Goal: Transaction & Acquisition: Obtain resource

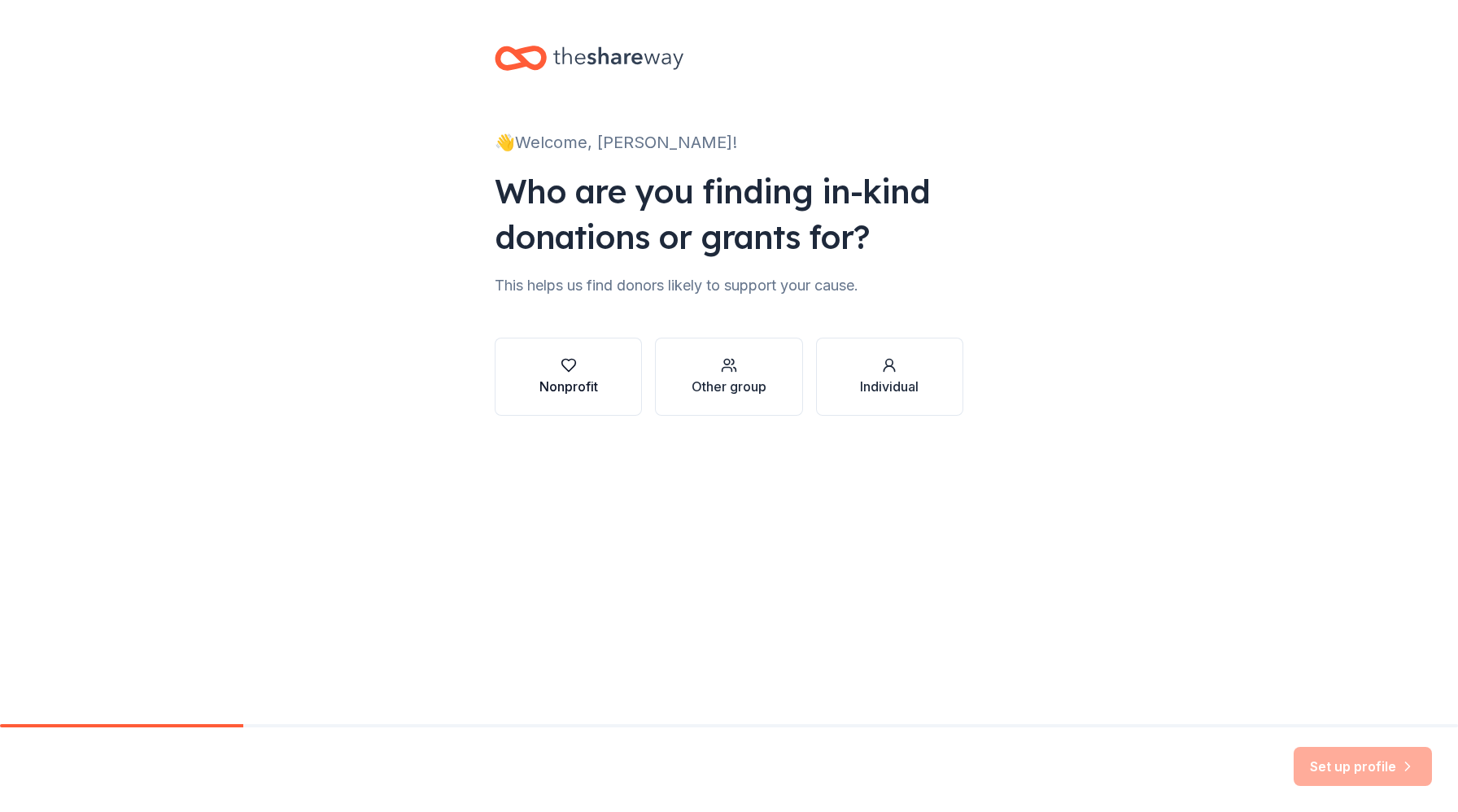
click at [568, 362] on icon "button" at bounding box center [569, 366] width 17 height 17
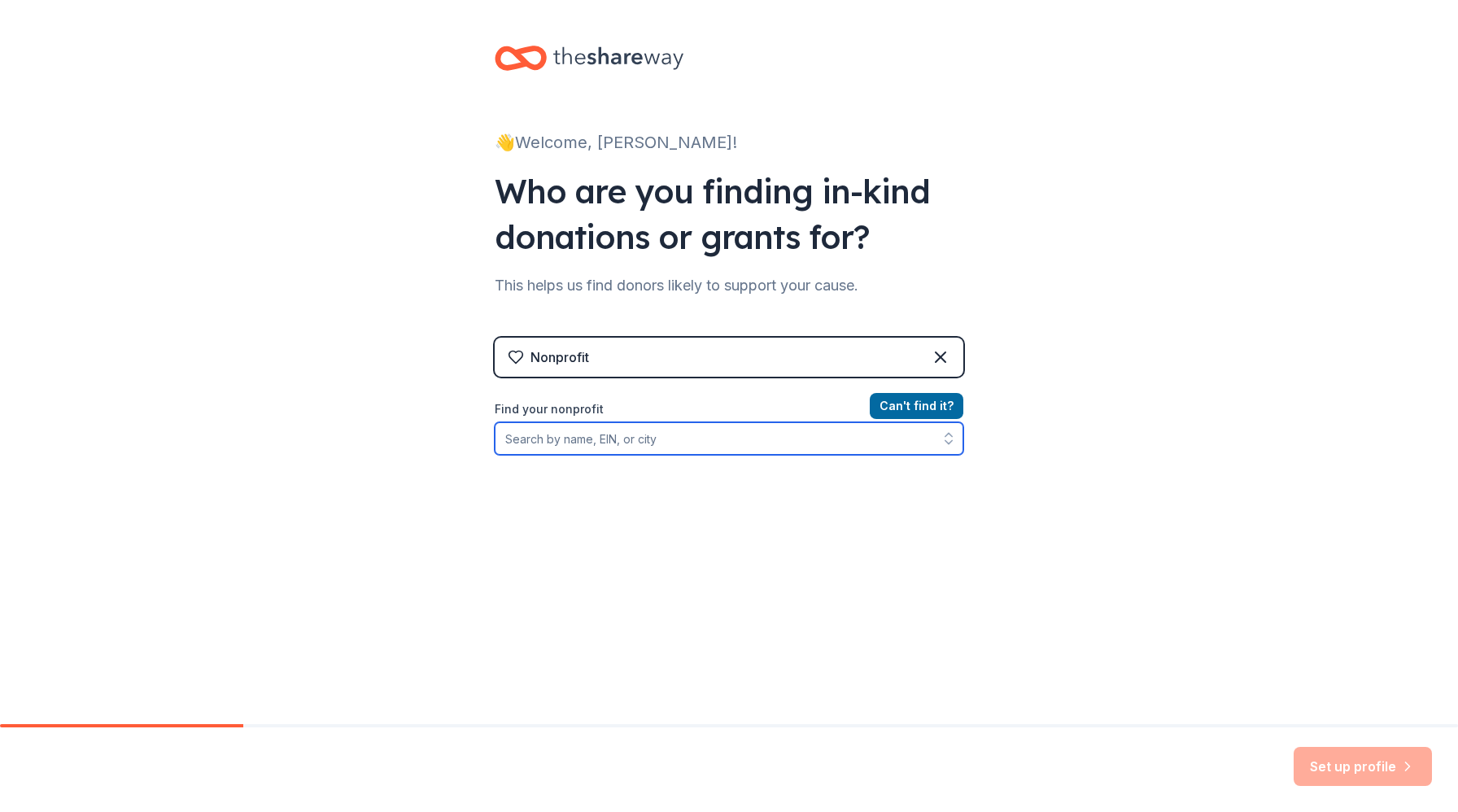
click at [747, 432] on input "Find your nonprofit" at bounding box center [729, 438] width 469 height 32
type input "Determined to Succeed"
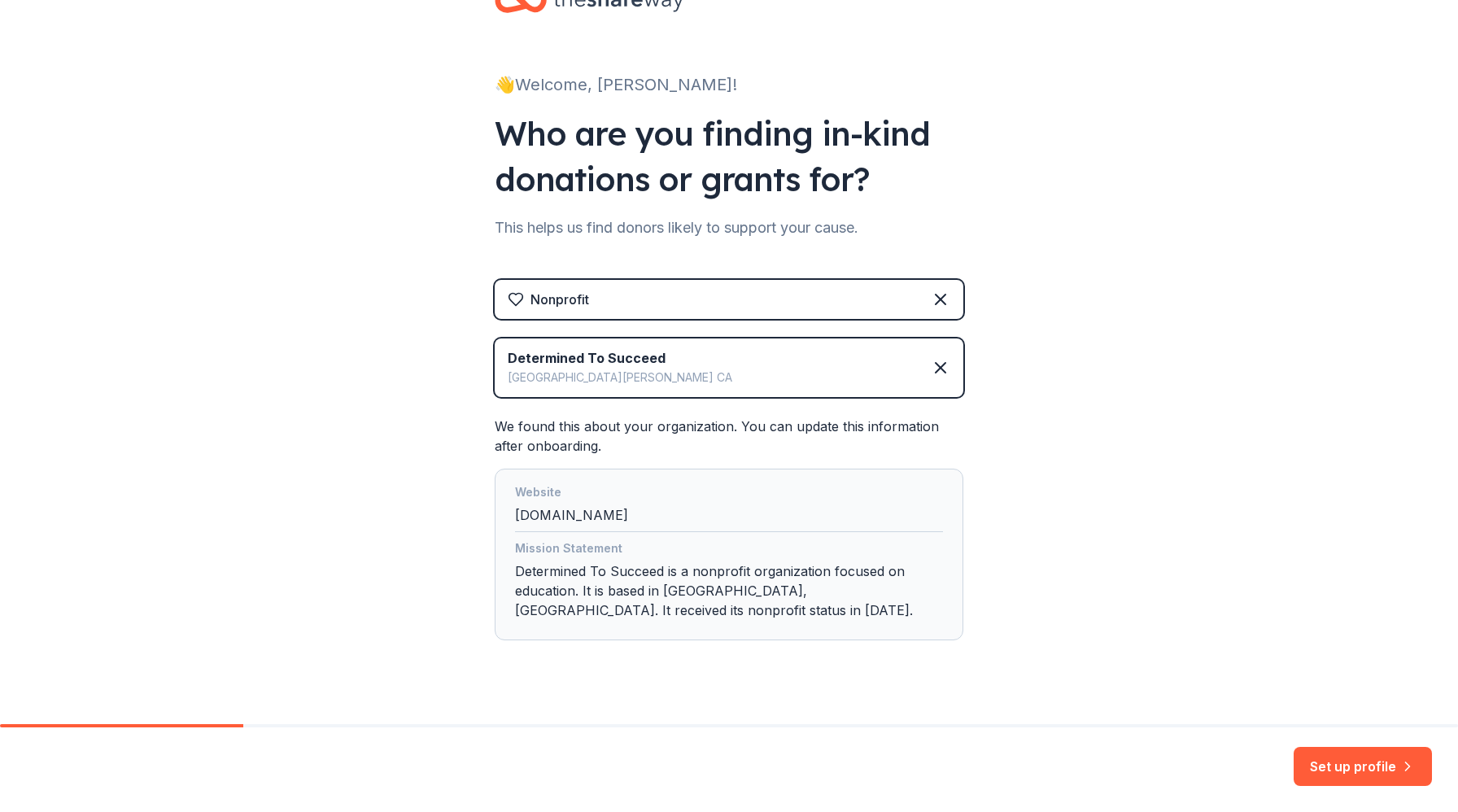
scroll to position [84, 0]
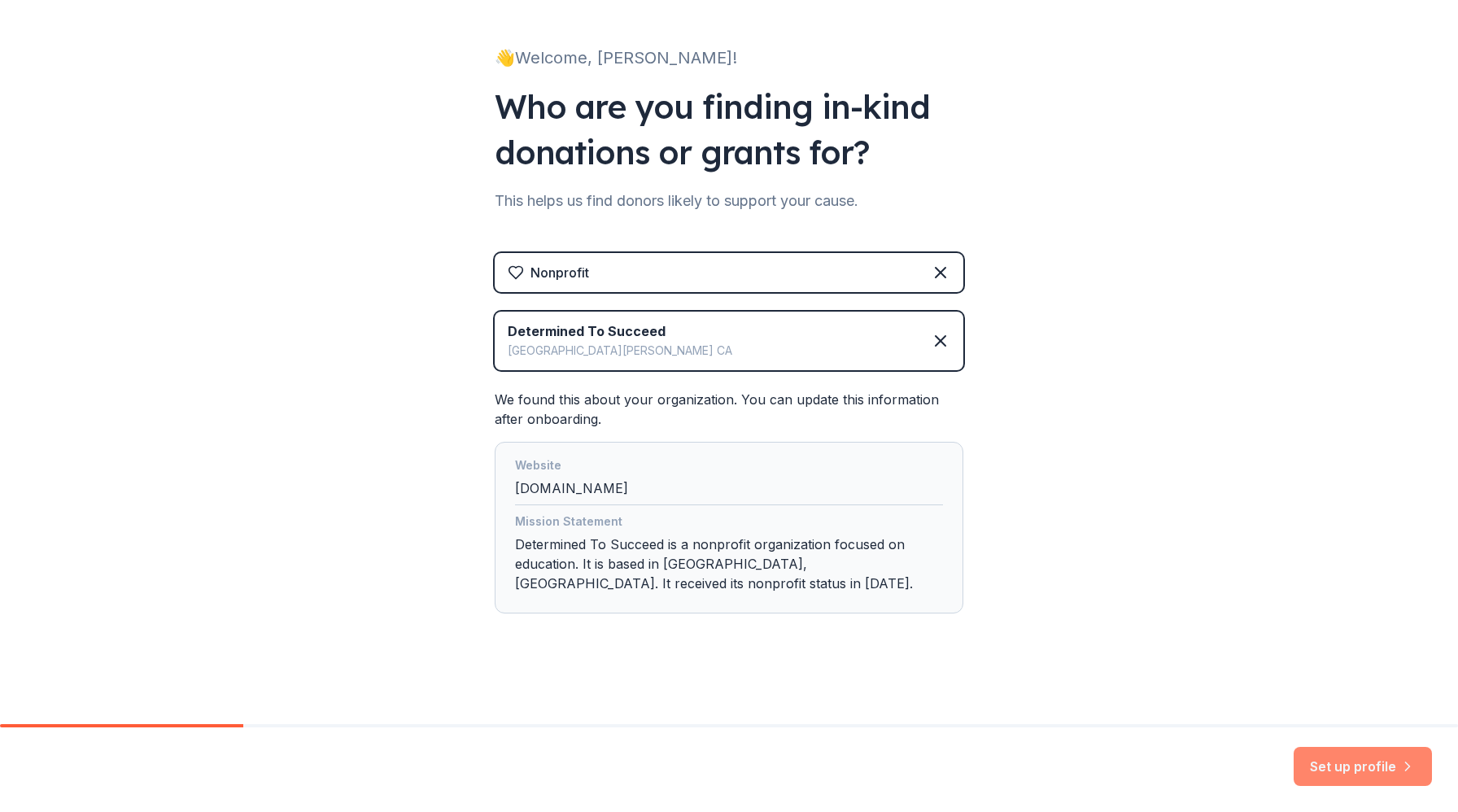
click at [1370, 761] on button "Set up profile" at bounding box center [1362, 767] width 138 height 39
click at [704, 359] on div "Determined To Succeed [GEOGRAPHIC_DATA] [GEOGRAPHIC_DATA]" at bounding box center [729, 341] width 469 height 58
click at [1361, 771] on div "Set up profile" at bounding box center [1362, 767] width 138 height 39
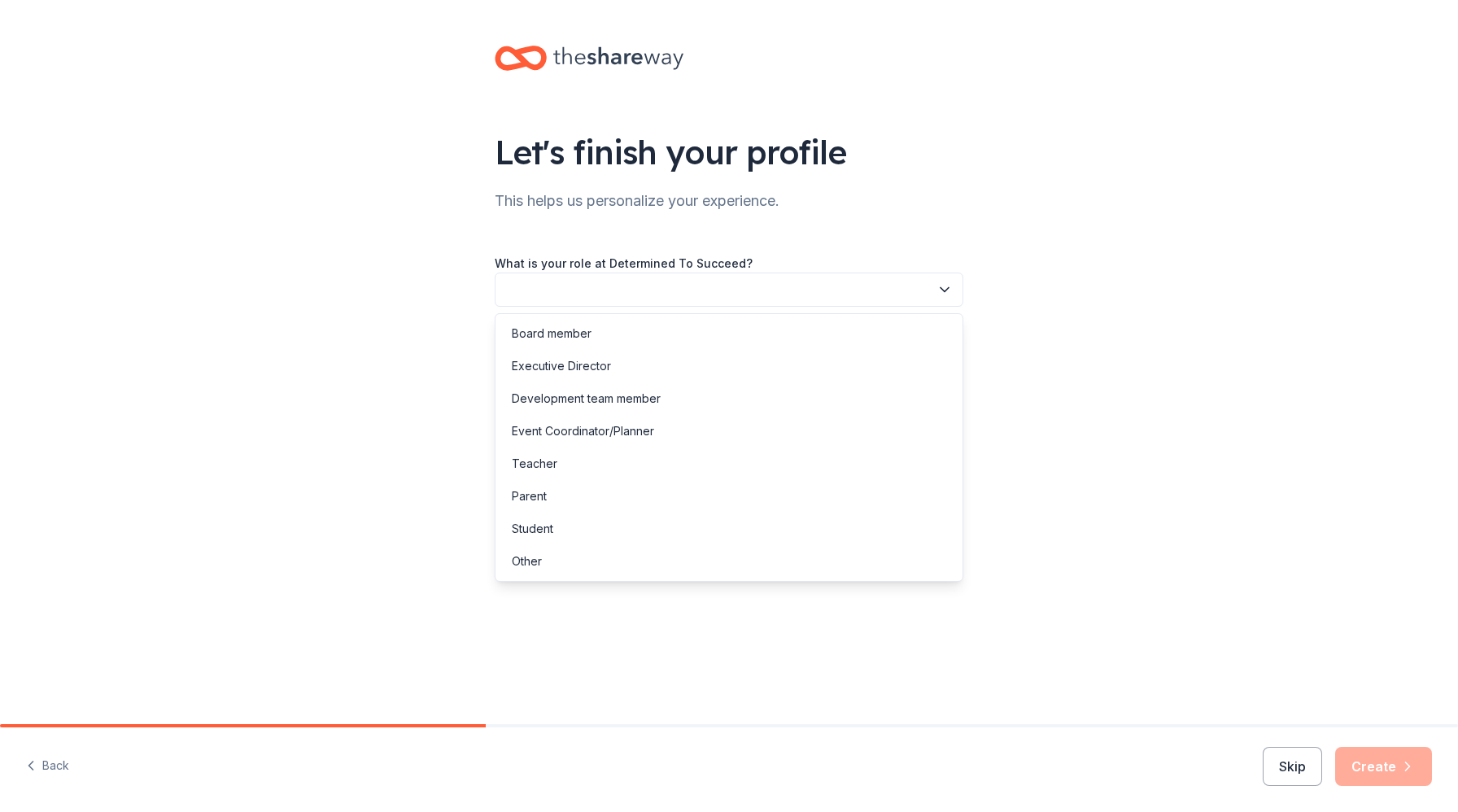
click at [738, 282] on button "button" at bounding box center [729, 290] width 469 height 34
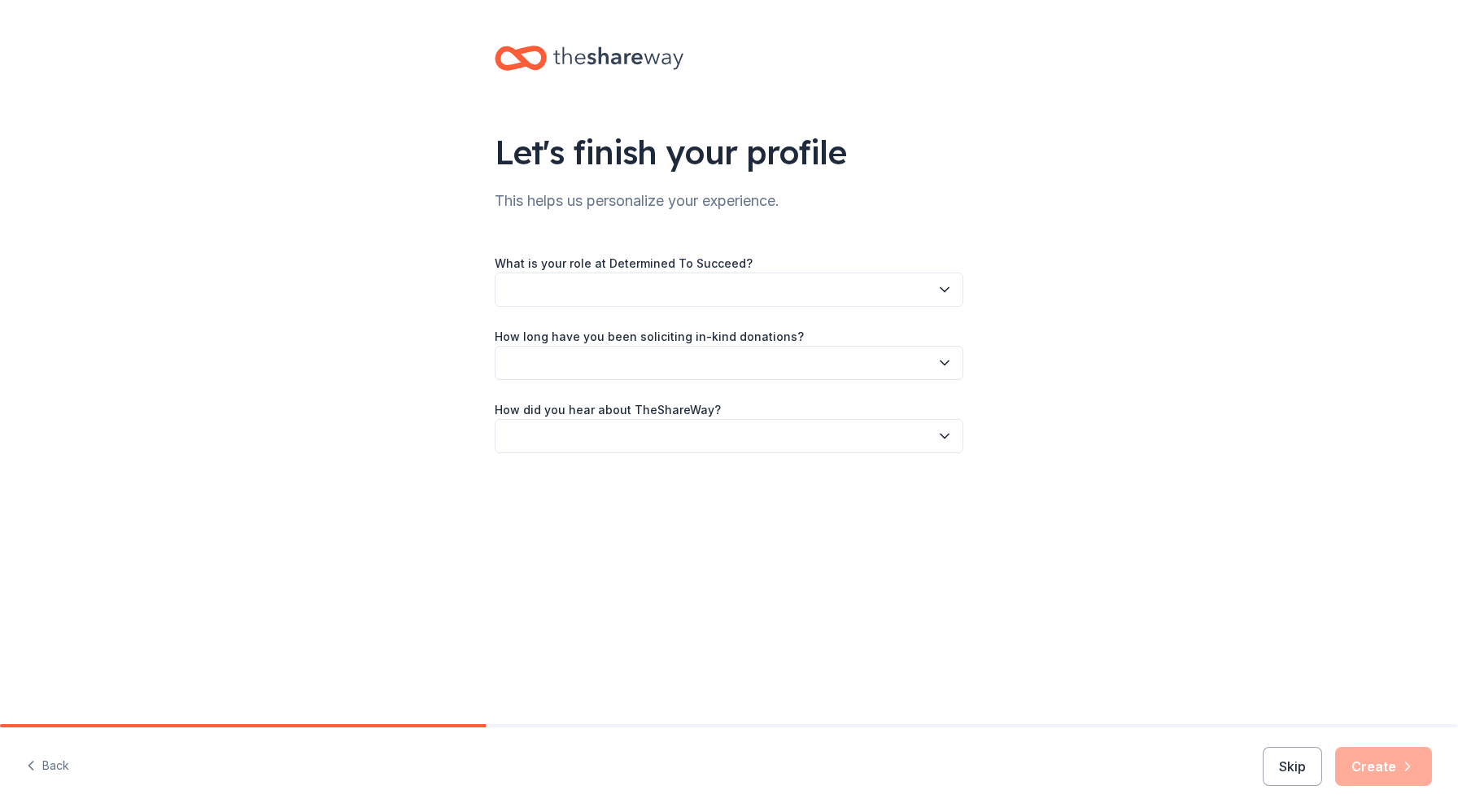
click at [703, 293] on button "button" at bounding box center [729, 290] width 469 height 34
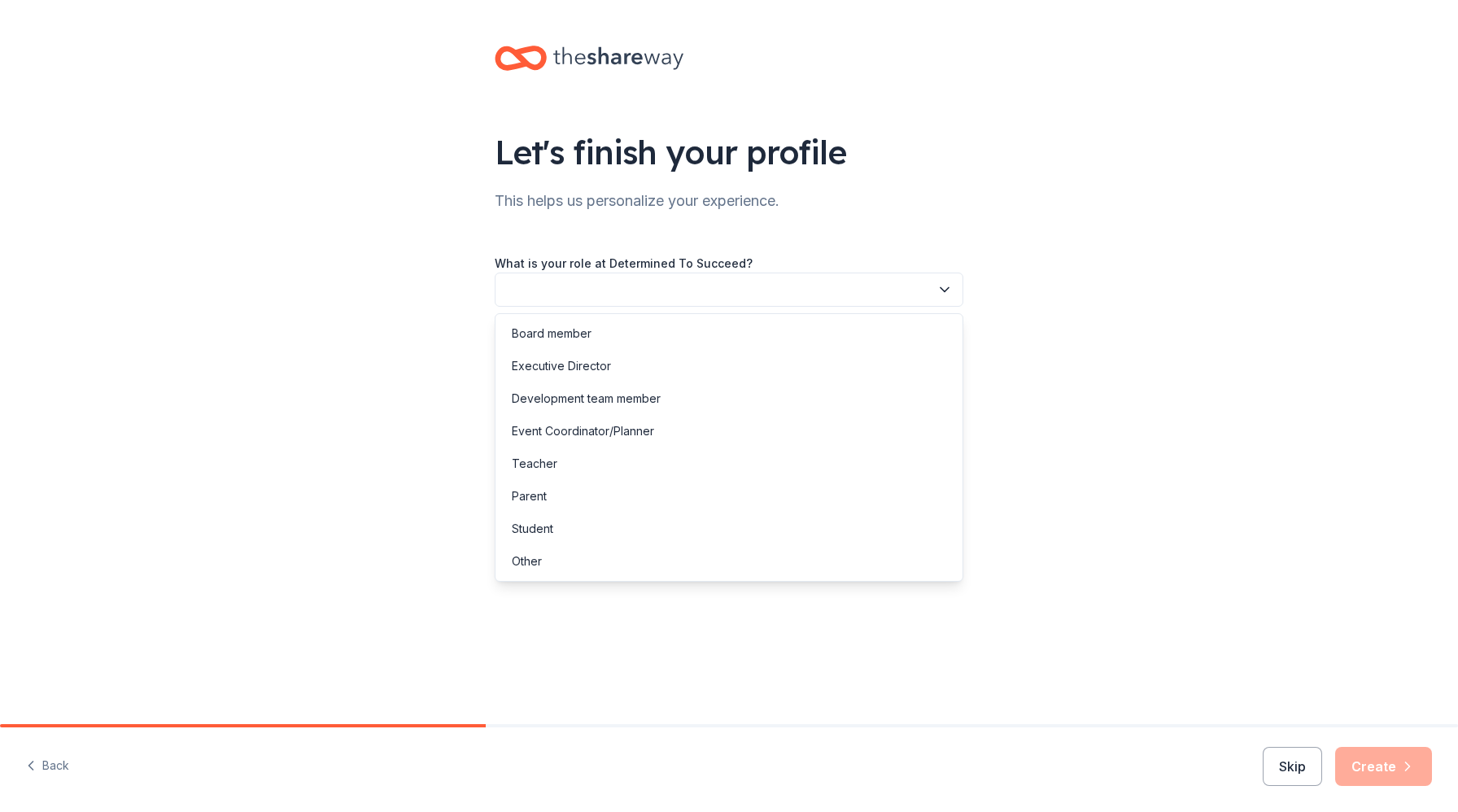
click at [703, 293] on button "button" at bounding box center [729, 290] width 469 height 34
click at [657, 398] on div "Development team member" at bounding box center [586, 398] width 148 height 19
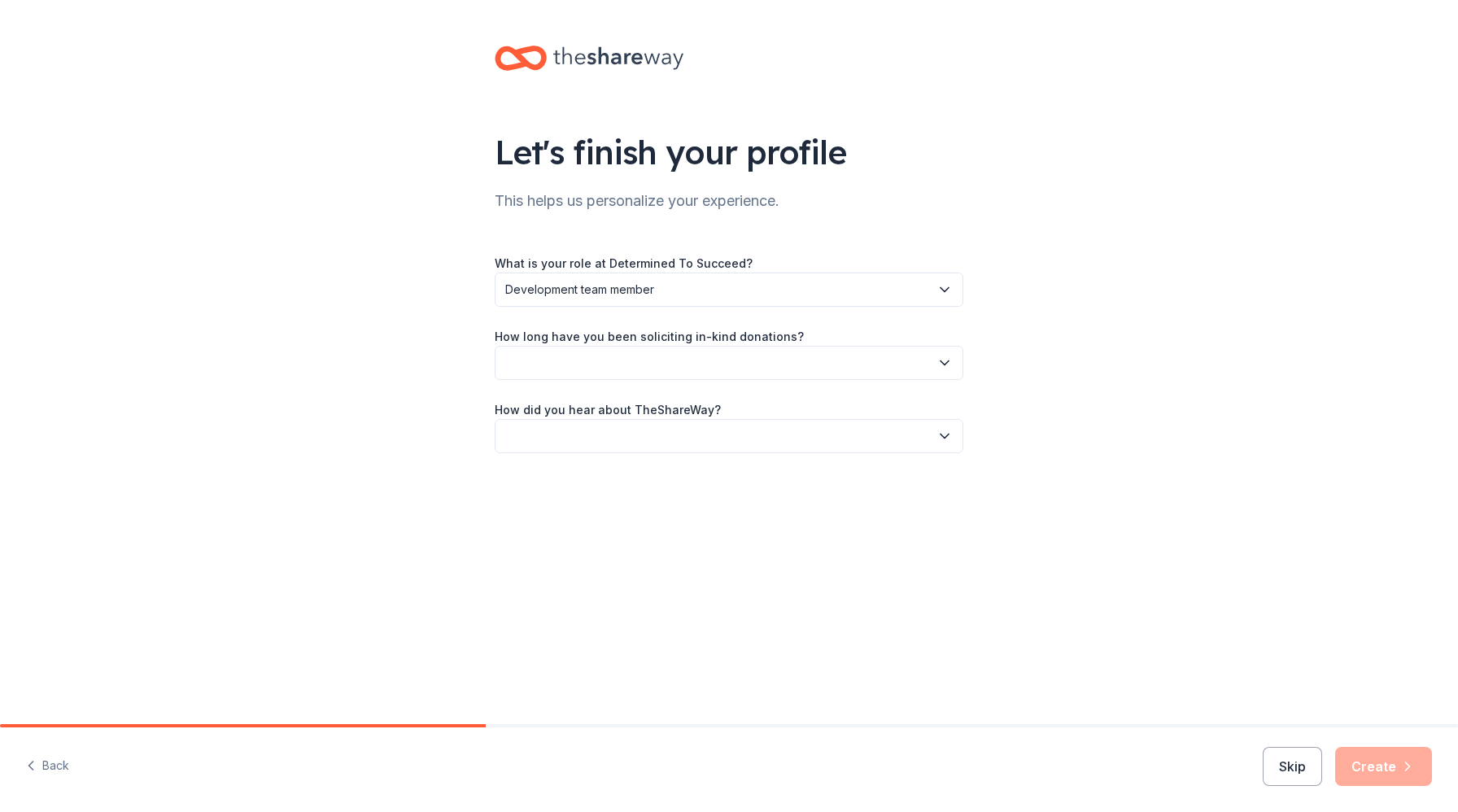
click at [943, 359] on icon "button" at bounding box center [945, 363] width 17 height 17
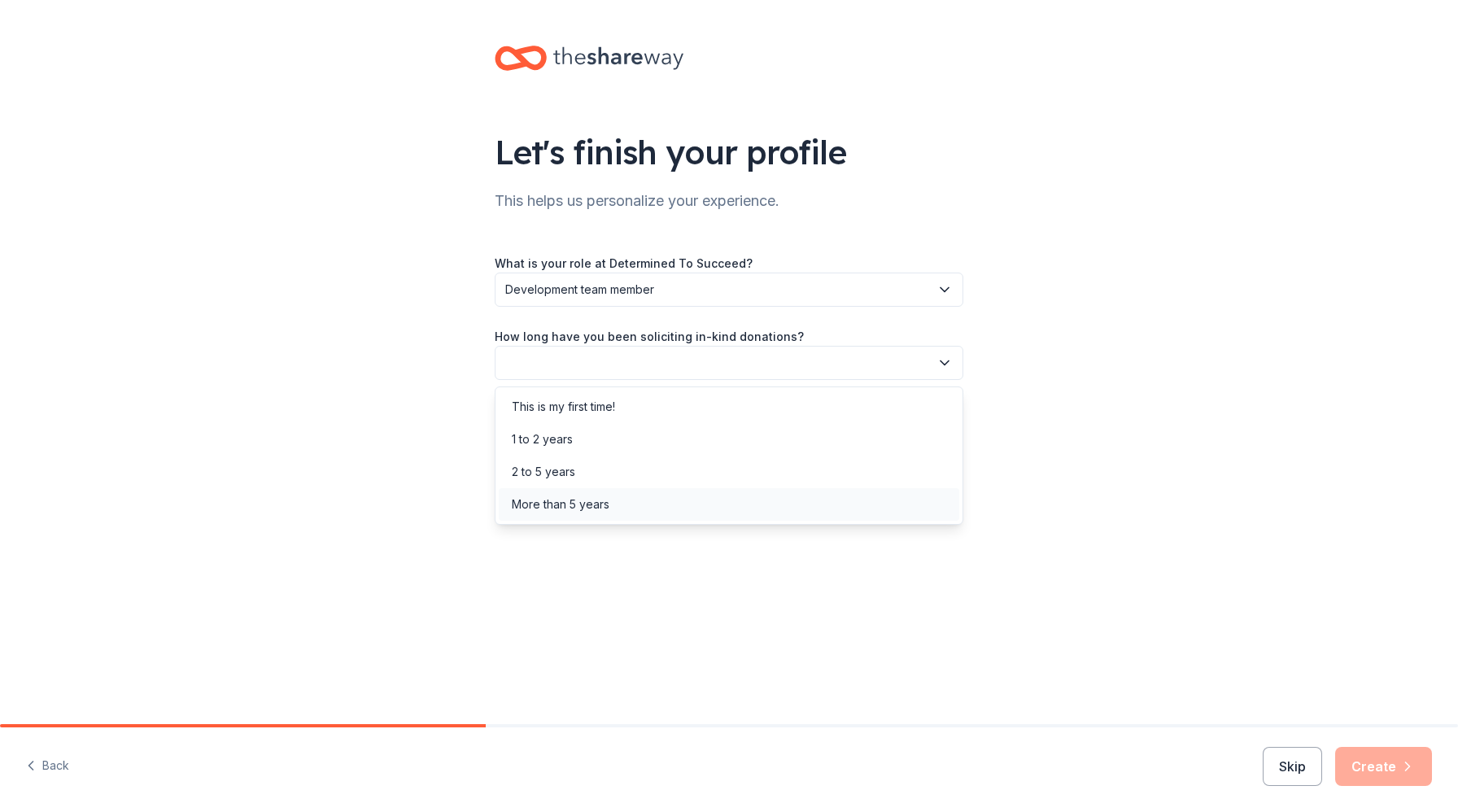
click at [821, 496] on div "More than 5 years" at bounding box center [729, 504] width 460 height 32
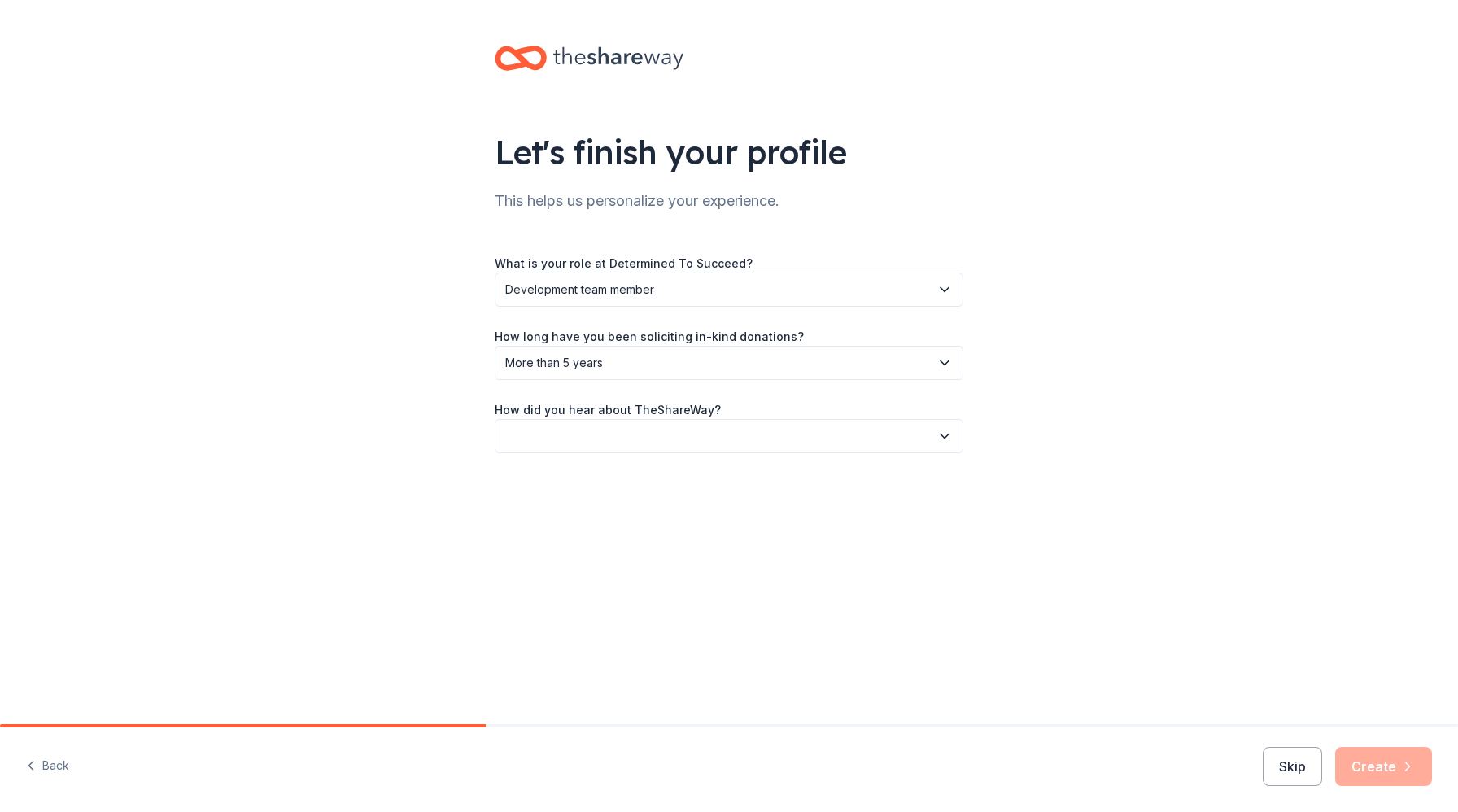
click at [946, 431] on icon "button" at bounding box center [945, 436] width 17 height 17
click at [763, 484] on div "Friend or colleague" at bounding box center [729, 480] width 460 height 32
click at [1393, 763] on button "Create" at bounding box center [1383, 767] width 97 height 39
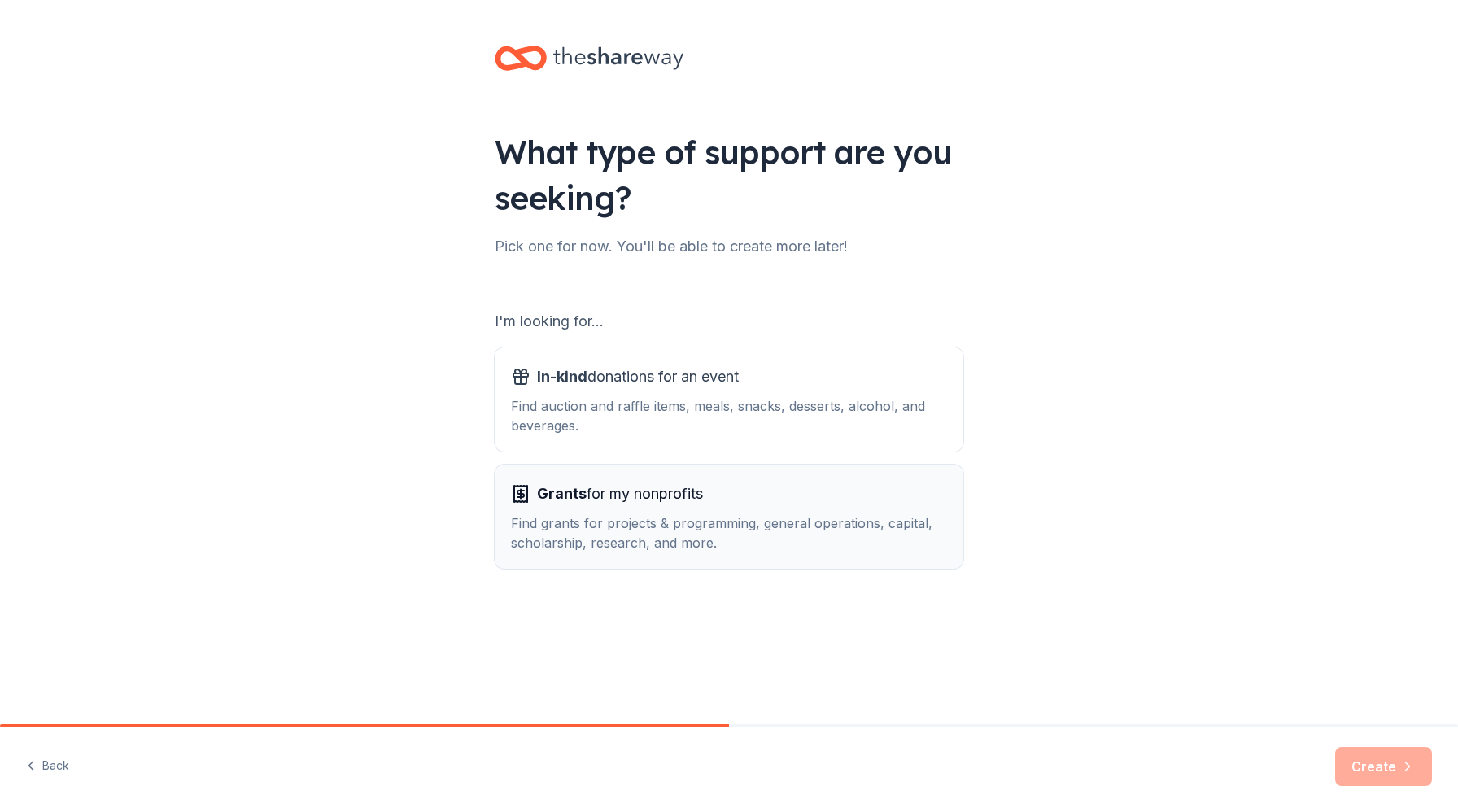
click at [645, 507] on div "Grants for my nonprofits Find grants for projects & programming, general operat…" at bounding box center [729, 516] width 436 height 71
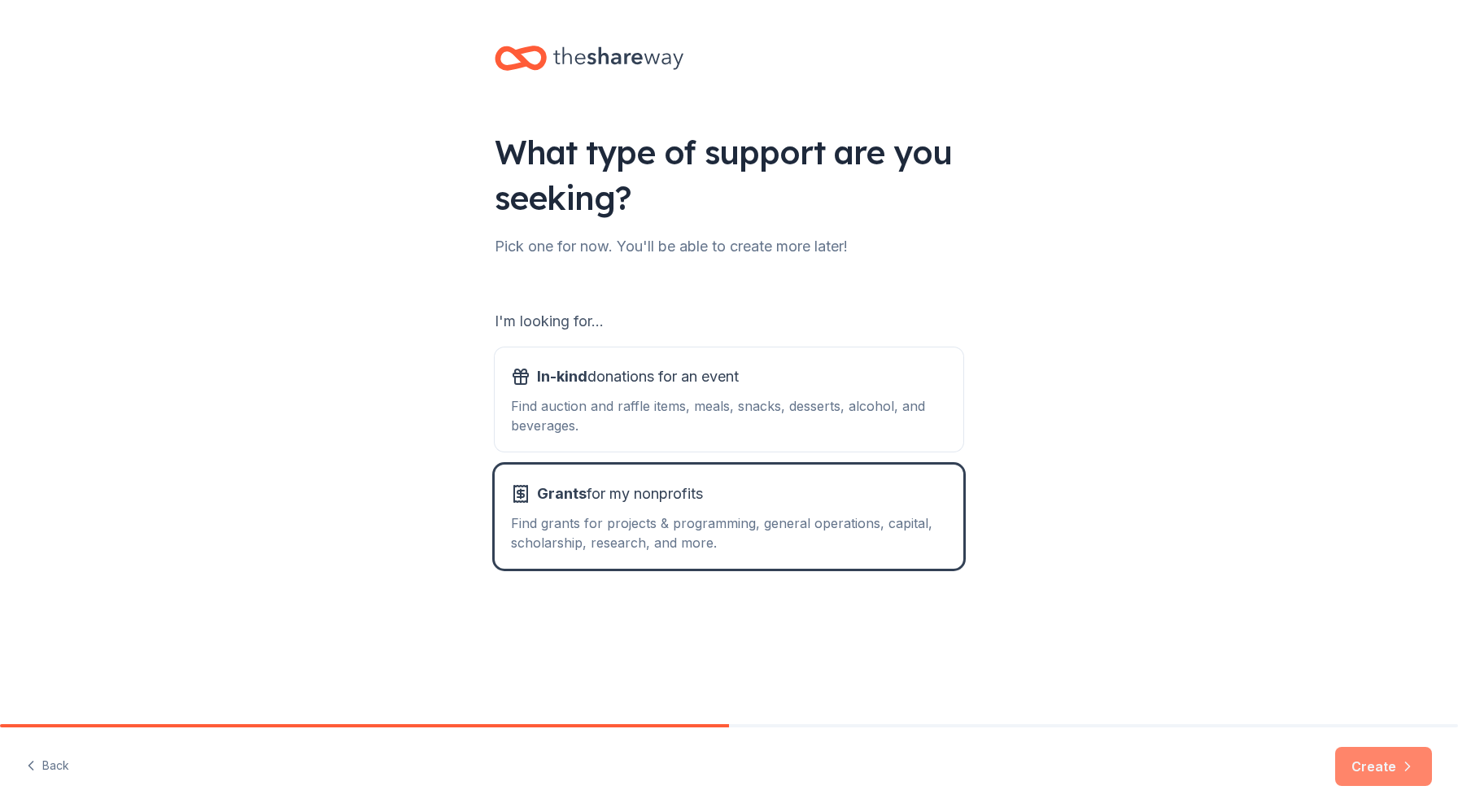
click at [1385, 761] on button "Create" at bounding box center [1383, 767] width 97 height 39
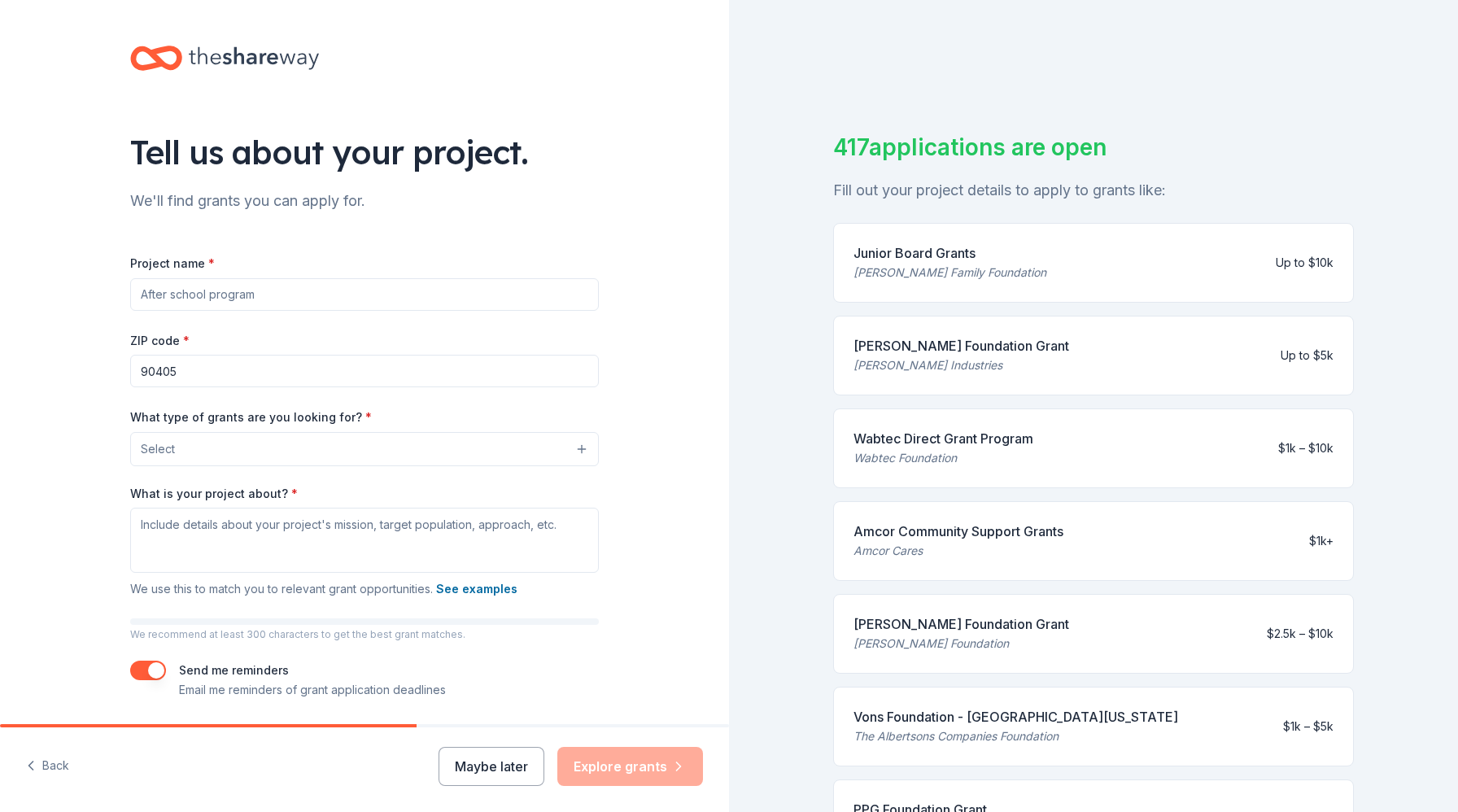
click at [248, 288] on input "Project name *" at bounding box center [364, 294] width 469 height 32
type input "College & Career Access for [MEDICAL_DATA], First Generation College Students"
click at [201, 456] on button "Select" at bounding box center [364, 448] width 469 height 34
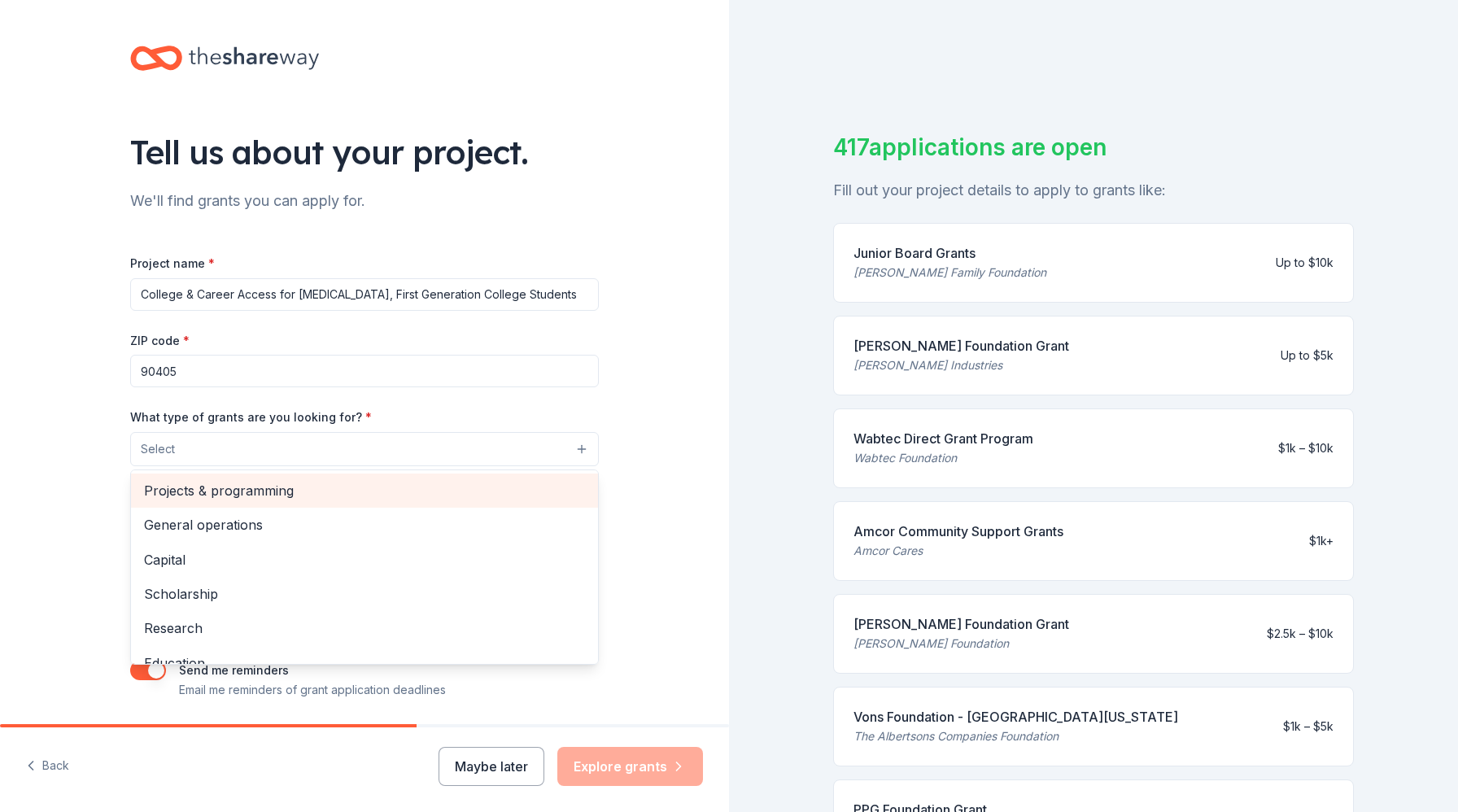
click at [202, 495] on span "Projects & programming" at bounding box center [364, 490] width 441 height 21
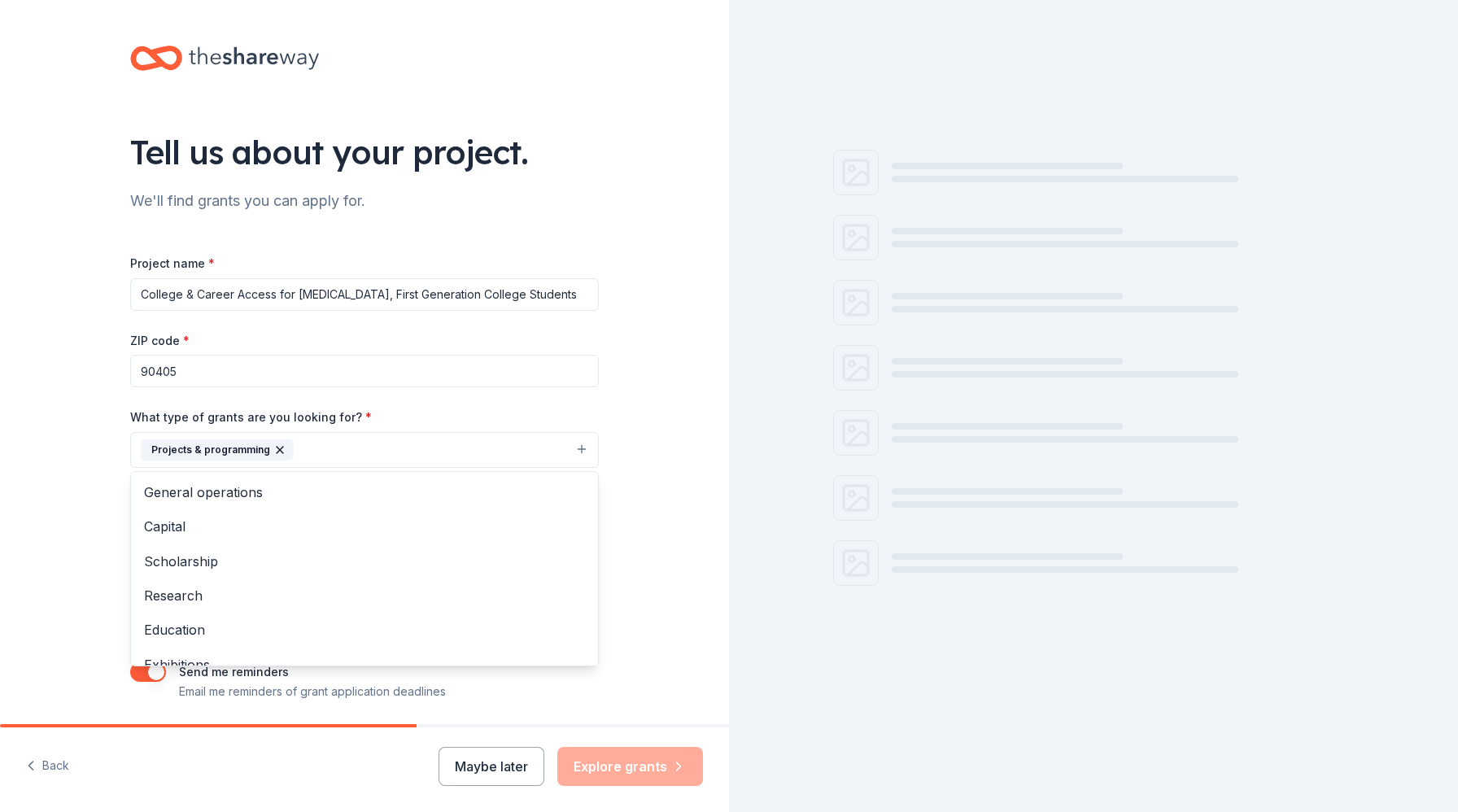
click at [585, 449] on button "Projects & programming" at bounding box center [364, 449] width 469 height 36
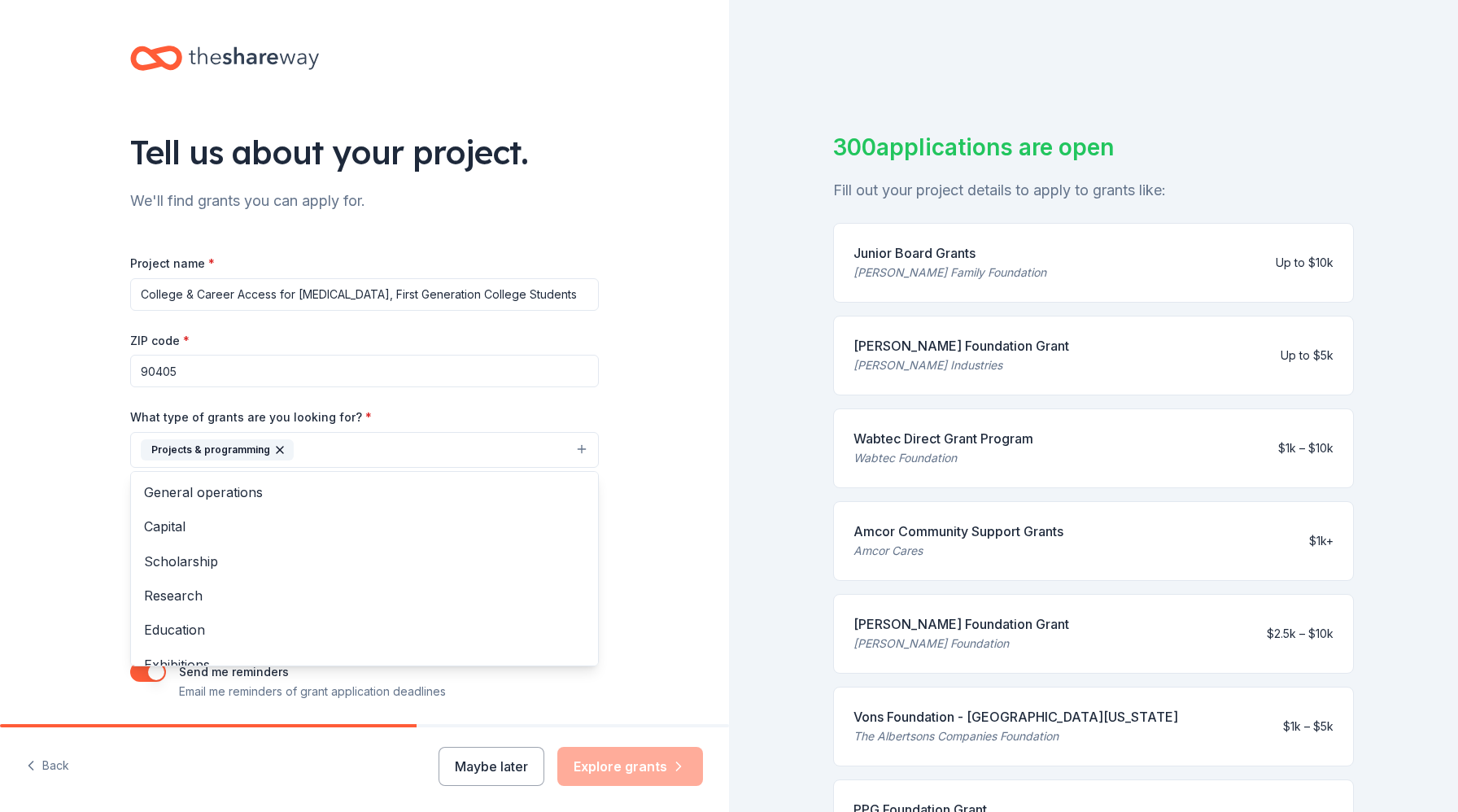
click at [584, 448] on button "Projects & programming" at bounding box center [364, 449] width 469 height 36
click at [436, 499] on span "General operations" at bounding box center [364, 492] width 441 height 21
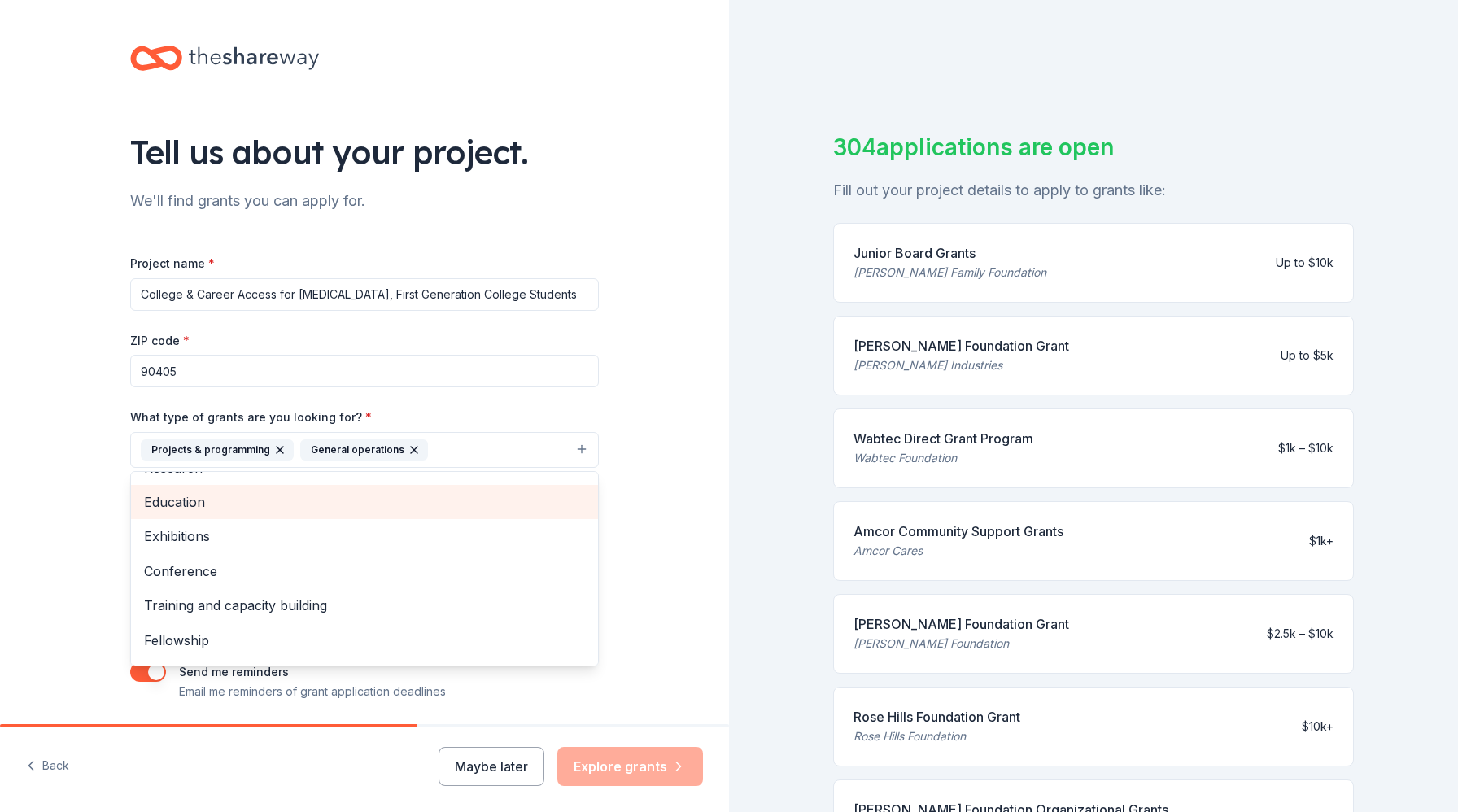
scroll to position [122, 0]
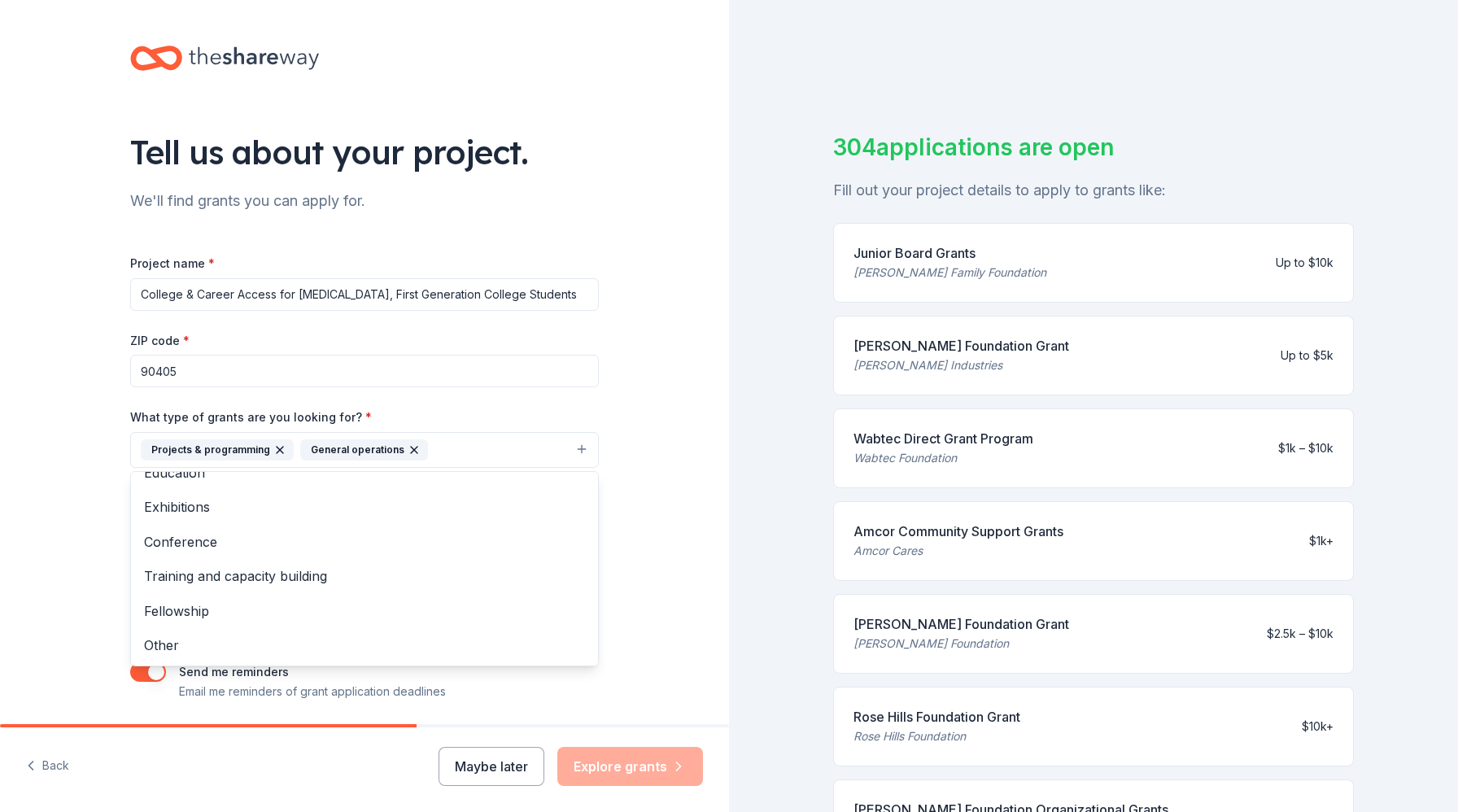
click at [632, 590] on div "Tell us about your project. We'll find grants you can apply for. Project name *…" at bounding box center [364, 390] width 729 height 780
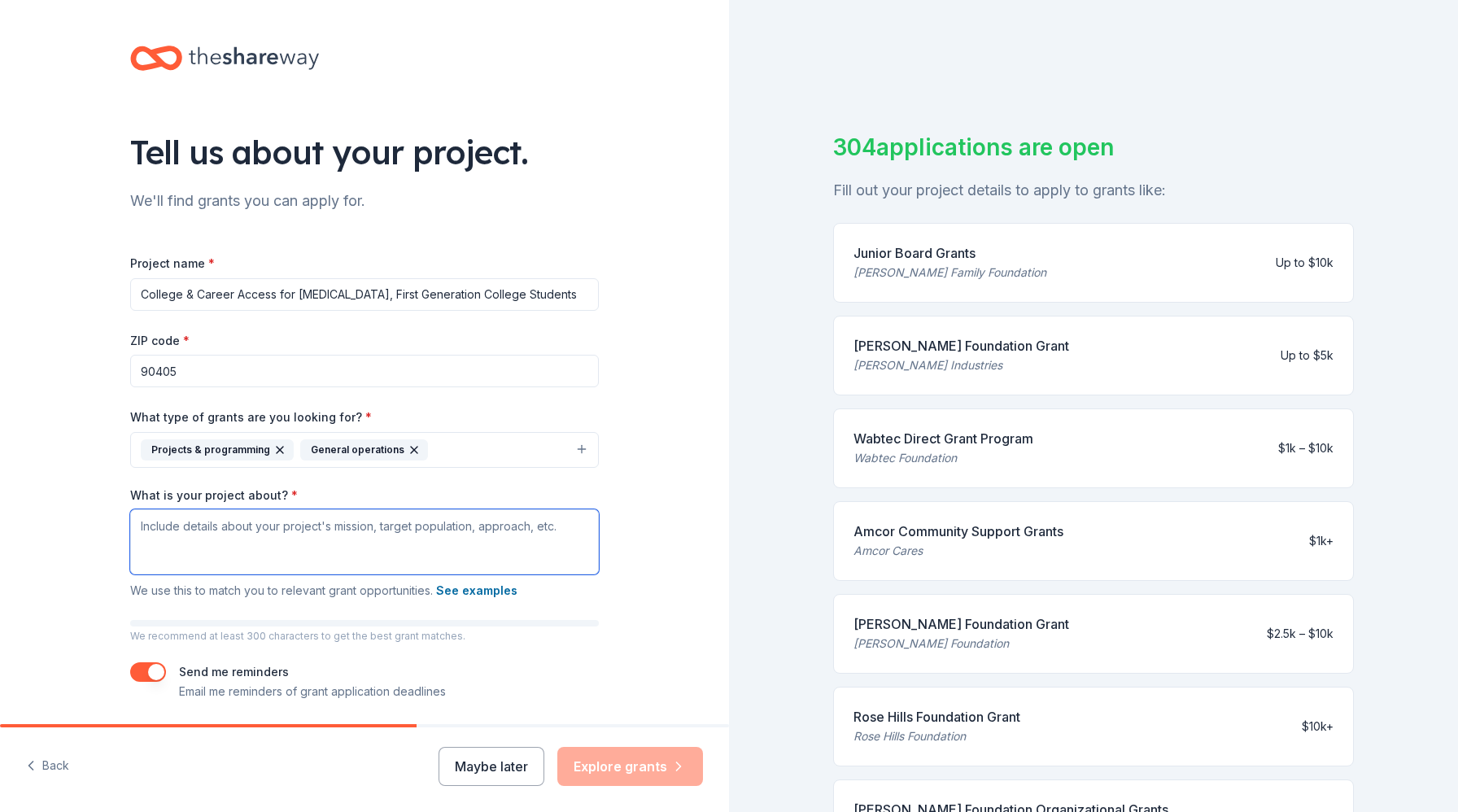
click at [302, 533] on textarea "What is your project about? *" at bounding box center [364, 542] width 469 height 65
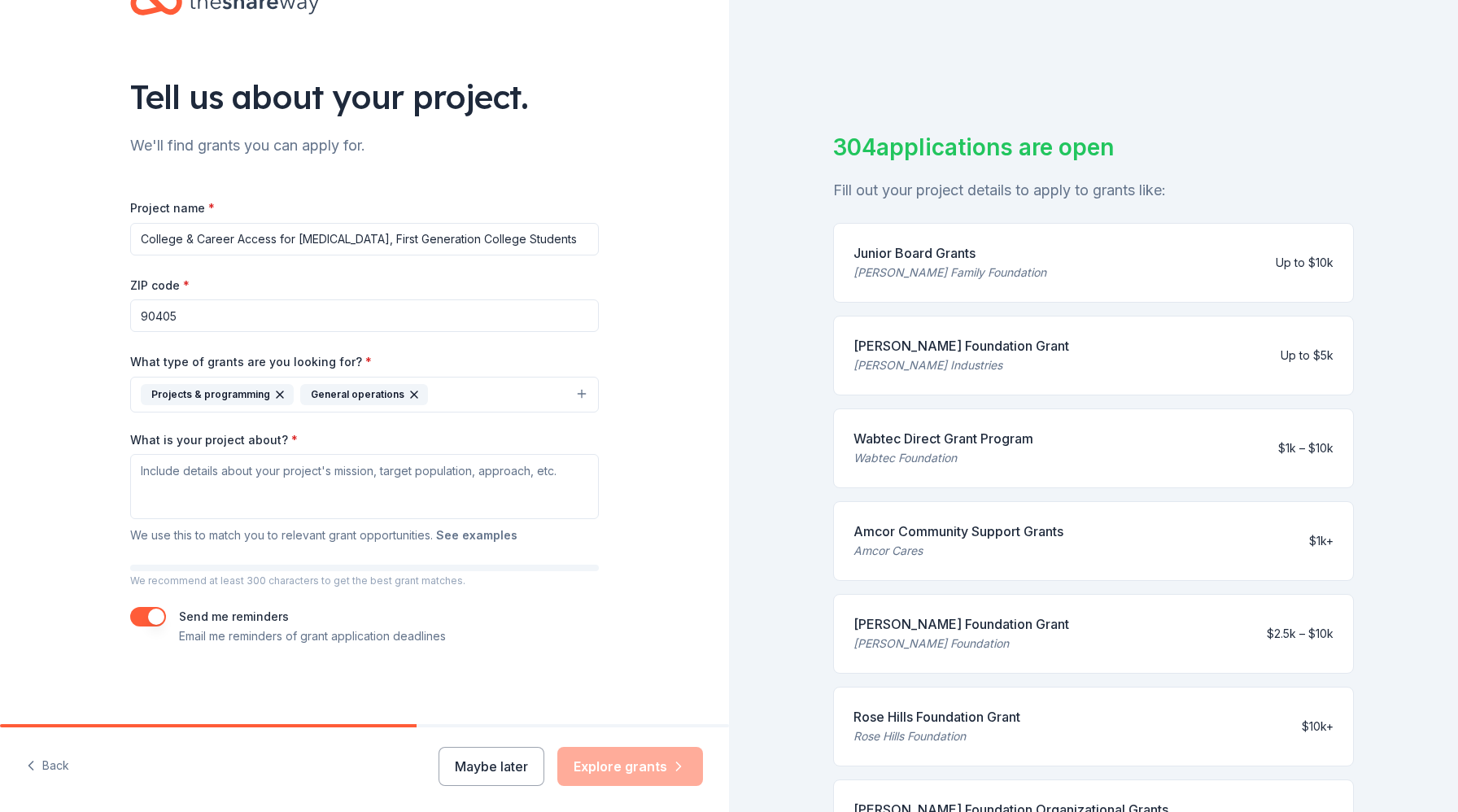
click at [484, 537] on button "See examples" at bounding box center [477, 535] width 82 height 19
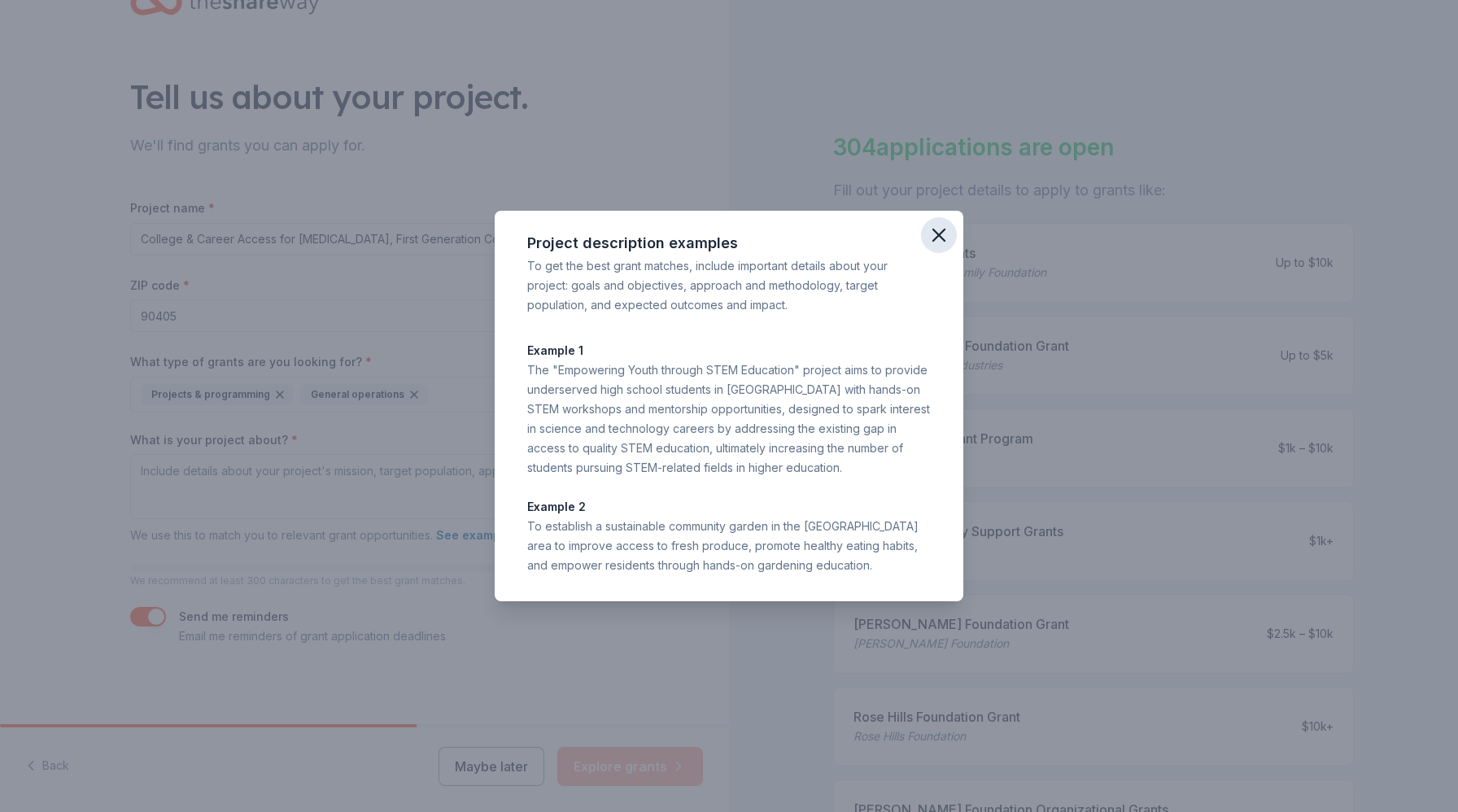
click at [937, 234] on icon "button" at bounding box center [938, 235] width 11 height 11
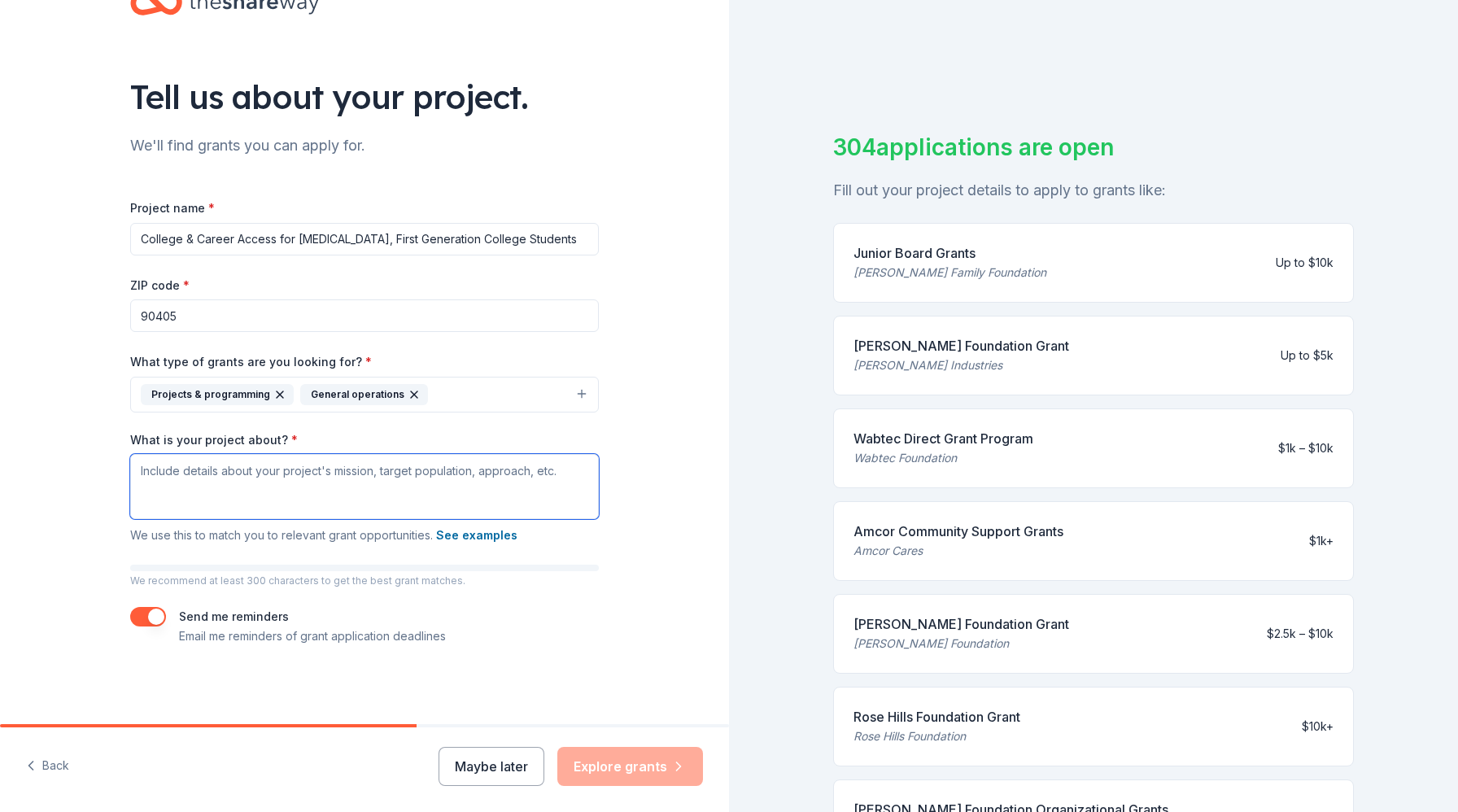
click at [194, 477] on textarea "What is your project about? *" at bounding box center [364, 486] width 469 height 65
paste textarea "The mission of Determined to Succeed is to provide the opportunity to underserv…"
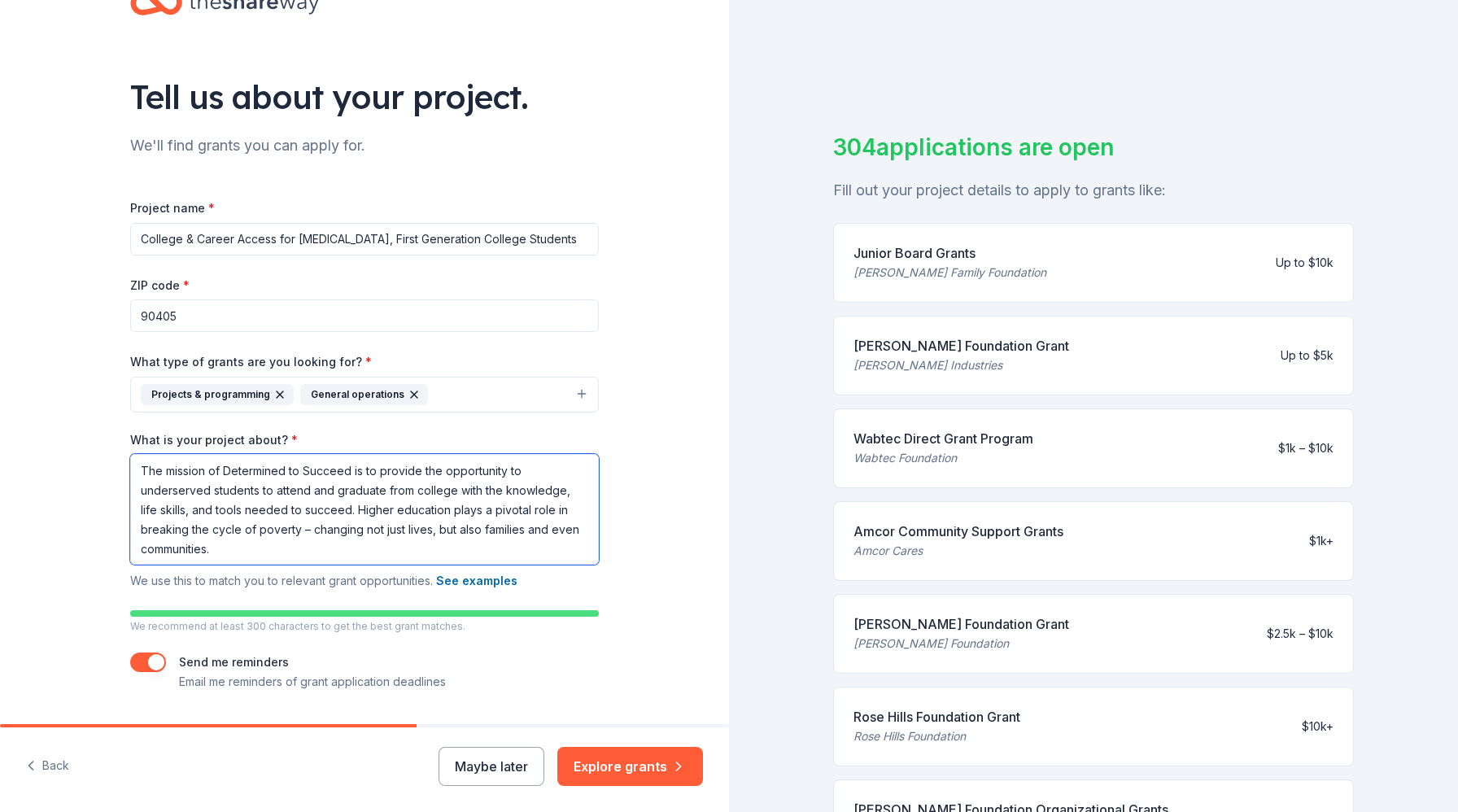
type textarea "The mission of Determined to Succeed is to provide the opportunity to underserv…"
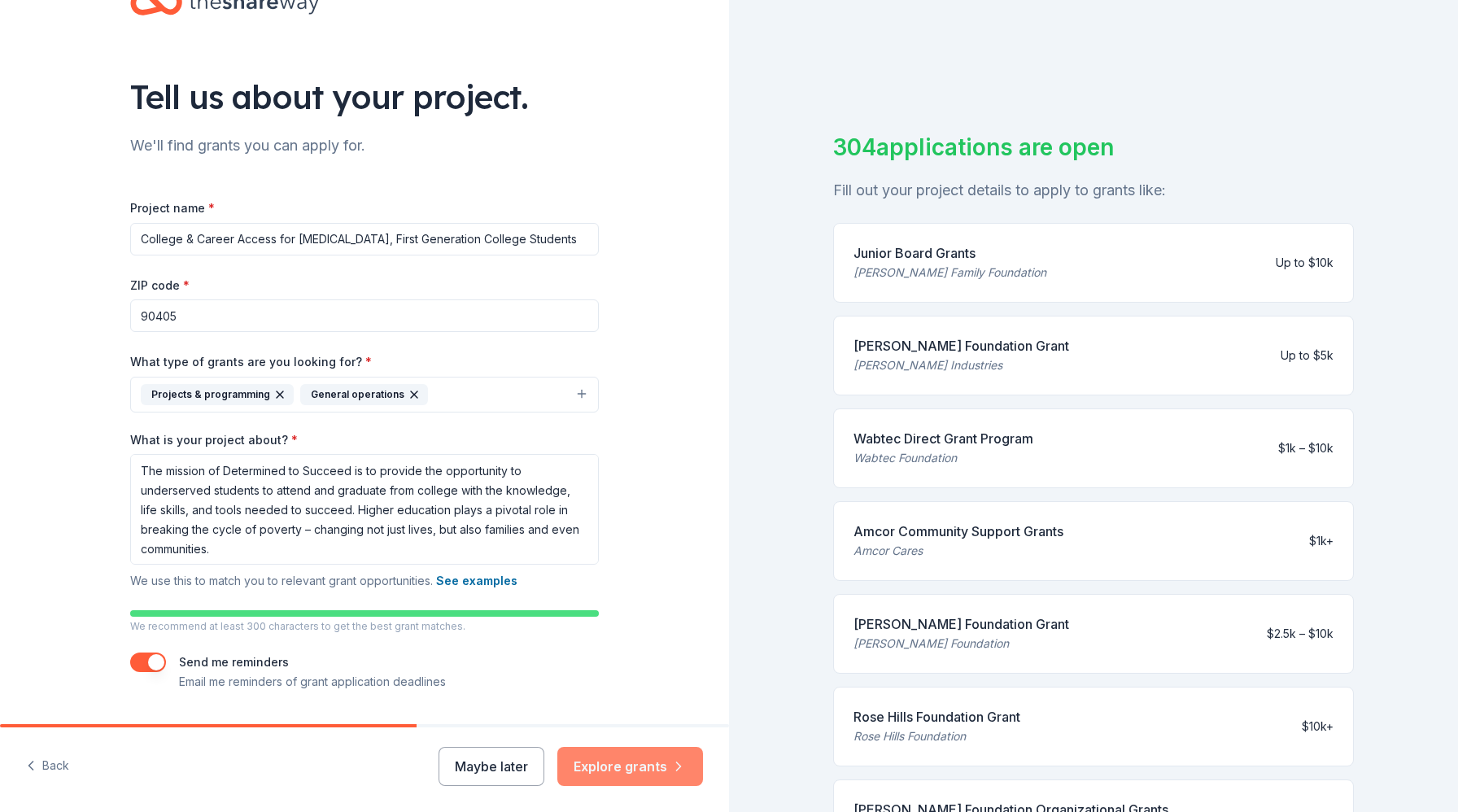
click at [652, 767] on button "Explore grants" at bounding box center [629, 767] width 146 height 39
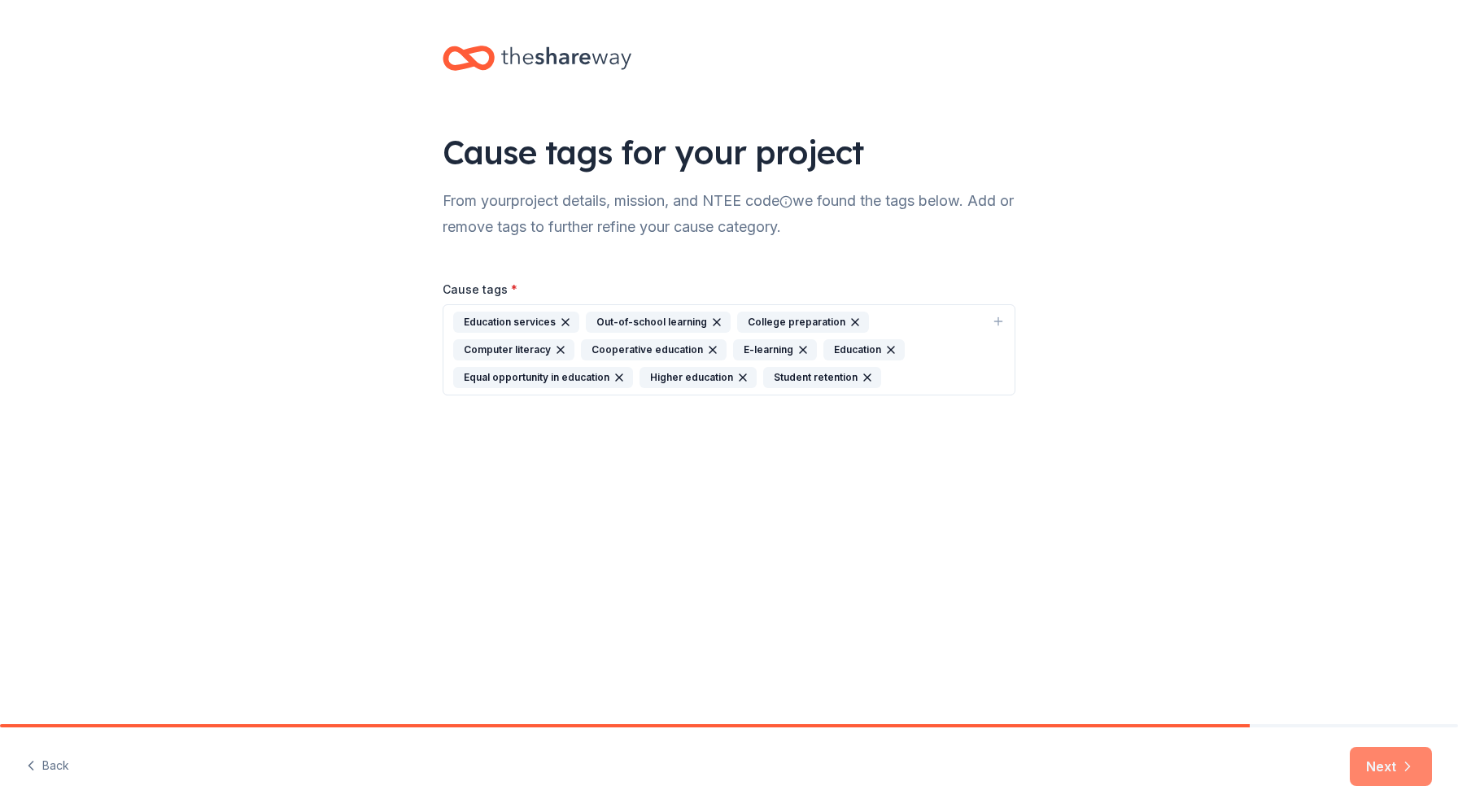
click at [1396, 767] on button "Next" at bounding box center [1390, 767] width 83 height 39
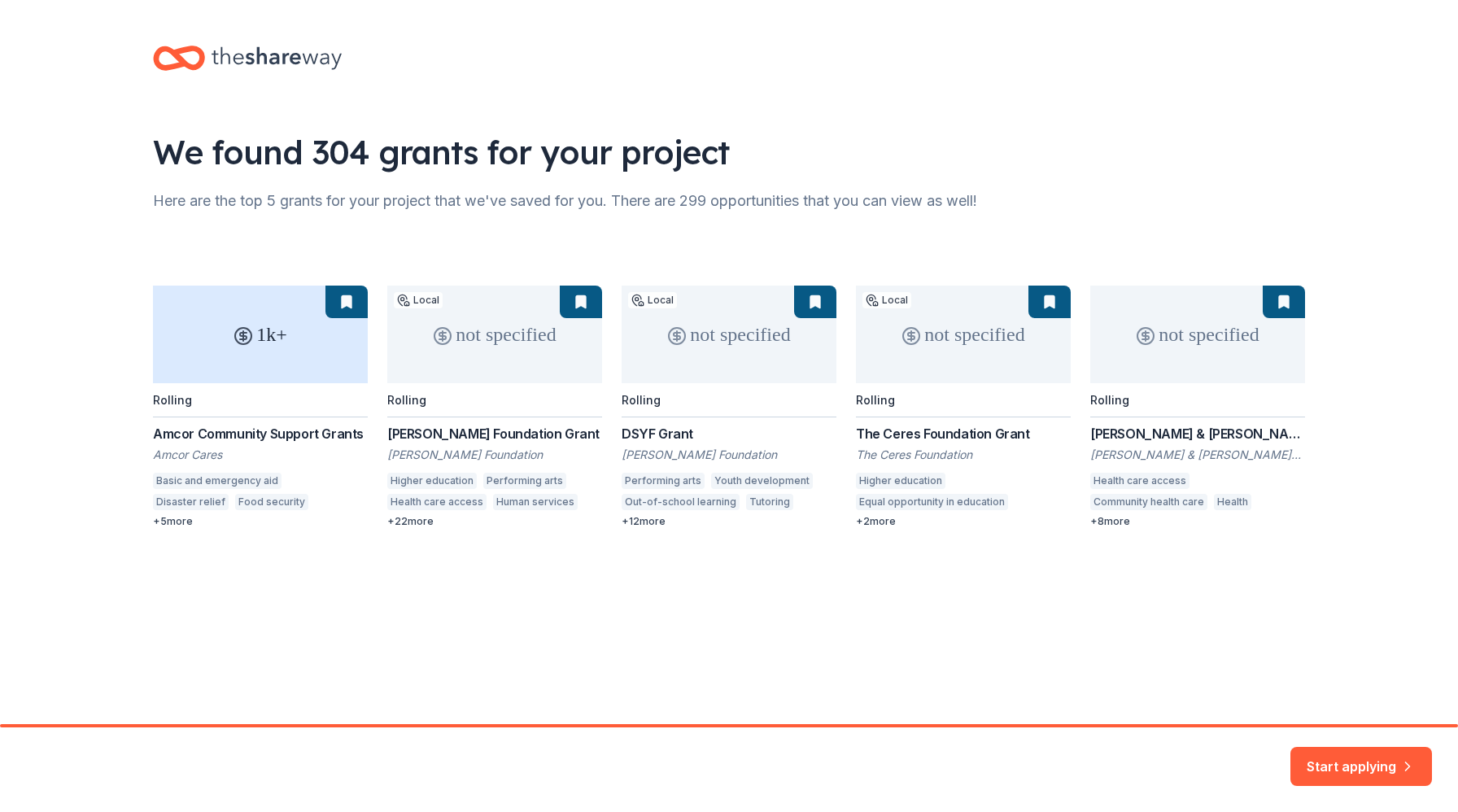
click at [802, 306] on div "1k+ Rolling Amcor Community Support Grants Amcor Cares Basic and emergency aid …" at bounding box center [729, 406] width 1152 height 242
click at [646, 521] on div "1k+ Rolling Amcor Community Support Grants Amcor Cares Basic and emergency aid …" at bounding box center [729, 406] width 1152 height 242
click at [776, 309] on div "1k+ Rolling Amcor Community Support Grants Amcor Cares Basic and emergency aid …" at bounding box center [729, 406] width 1152 height 242
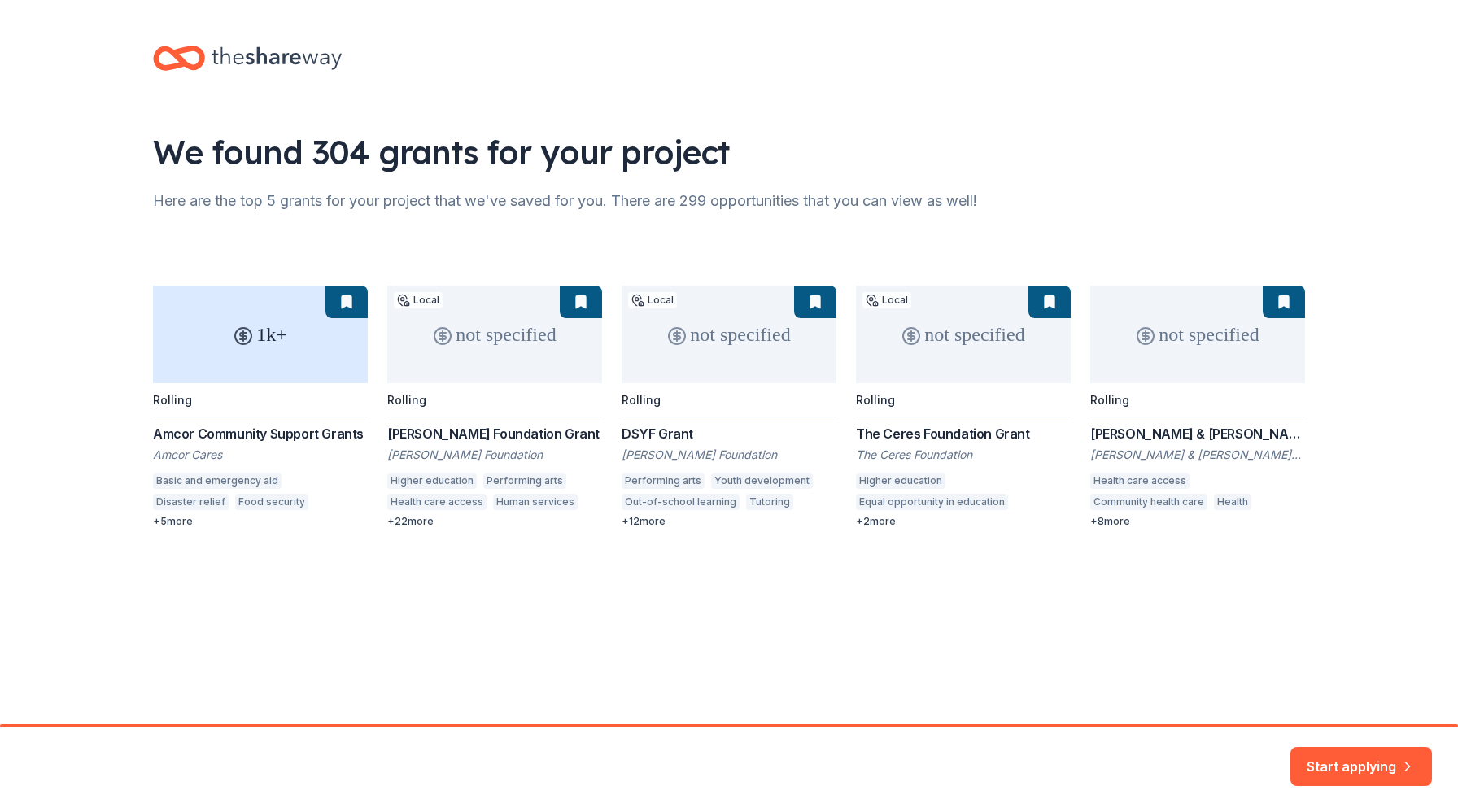
click at [811, 309] on div "1k+ Rolling Amcor Community Support Grants Amcor Cares Basic and emergency aid …" at bounding box center [729, 406] width 1152 height 242
click at [1341, 753] on button "Start applying" at bounding box center [1361, 756] width 142 height 39
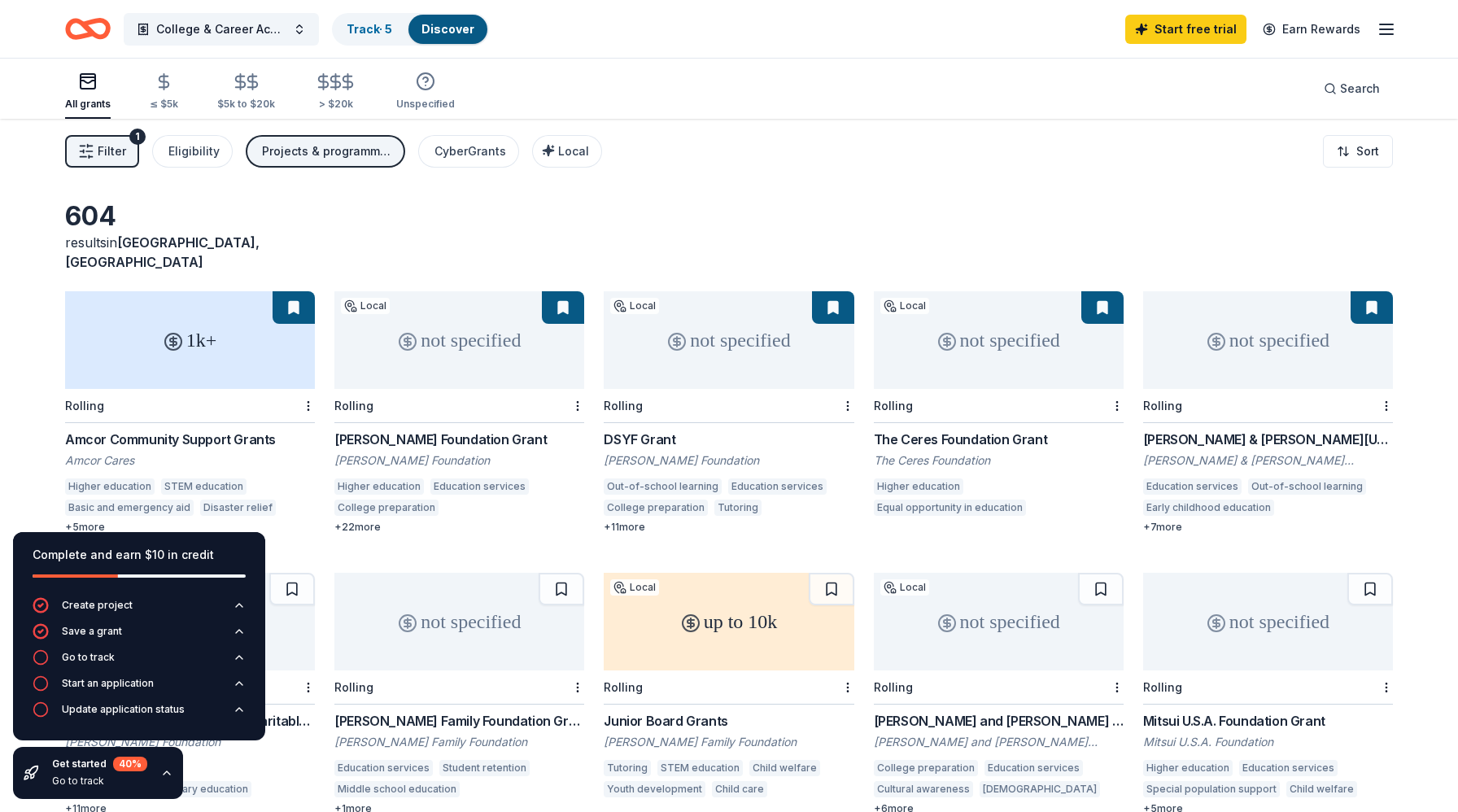
click at [709, 332] on div "not specified" at bounding box center [728, 340] width 250 height 97
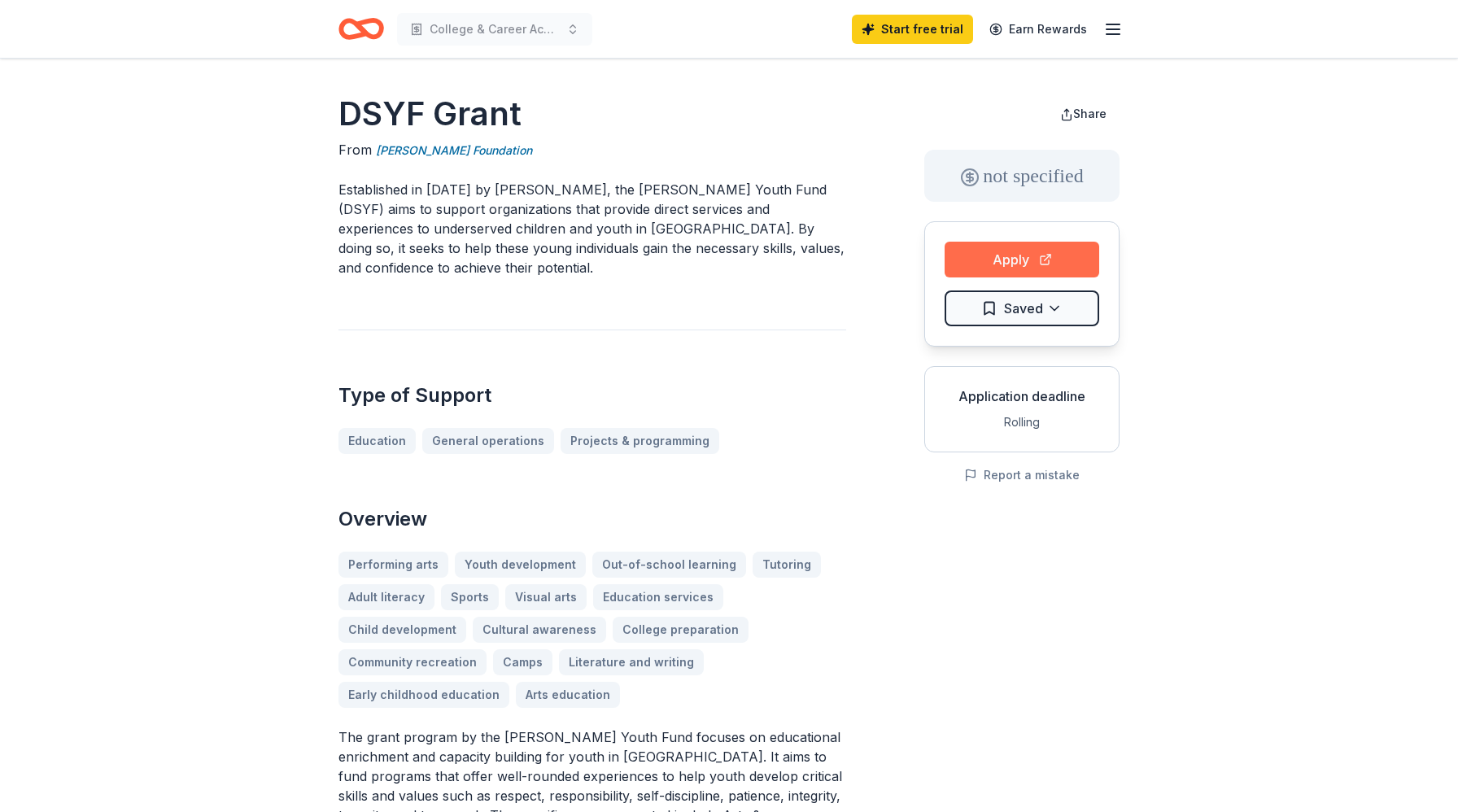
click at [1020, 255] on button "Apply" at bounding box center [1022, 259] width 155 height 36
